Goal: Submit feedback/report problem

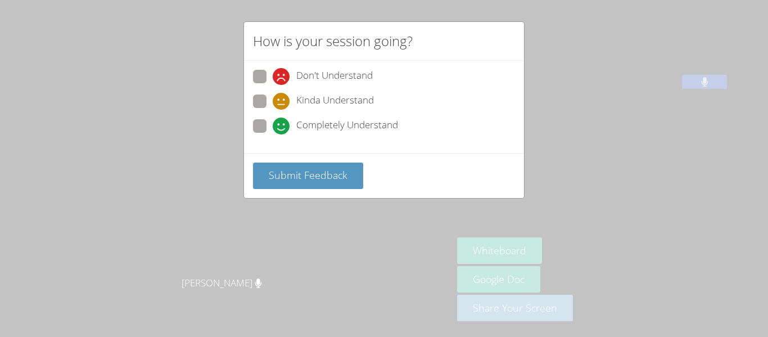
click at [273, 134] on span at bounding box center [273, 134] width 0 height 0
click at [273, 128] on input "Completely Understand" at bounding box center [278, 124] width 10 height 10
radio input "true"
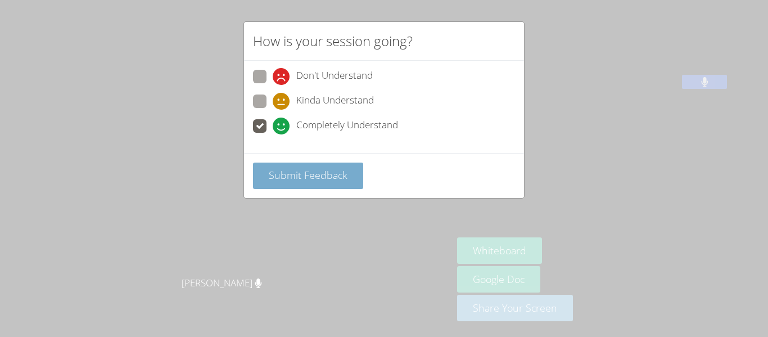
click at [284, 175] on span "Submit Feedback" at bounding box center [308, 175] width 79 height 14
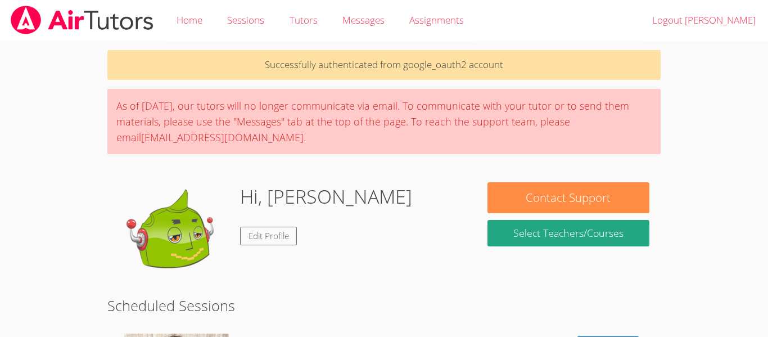
scroll to position [171, 0]
